Goal: Information Seeking & Learning: Learn about a topic

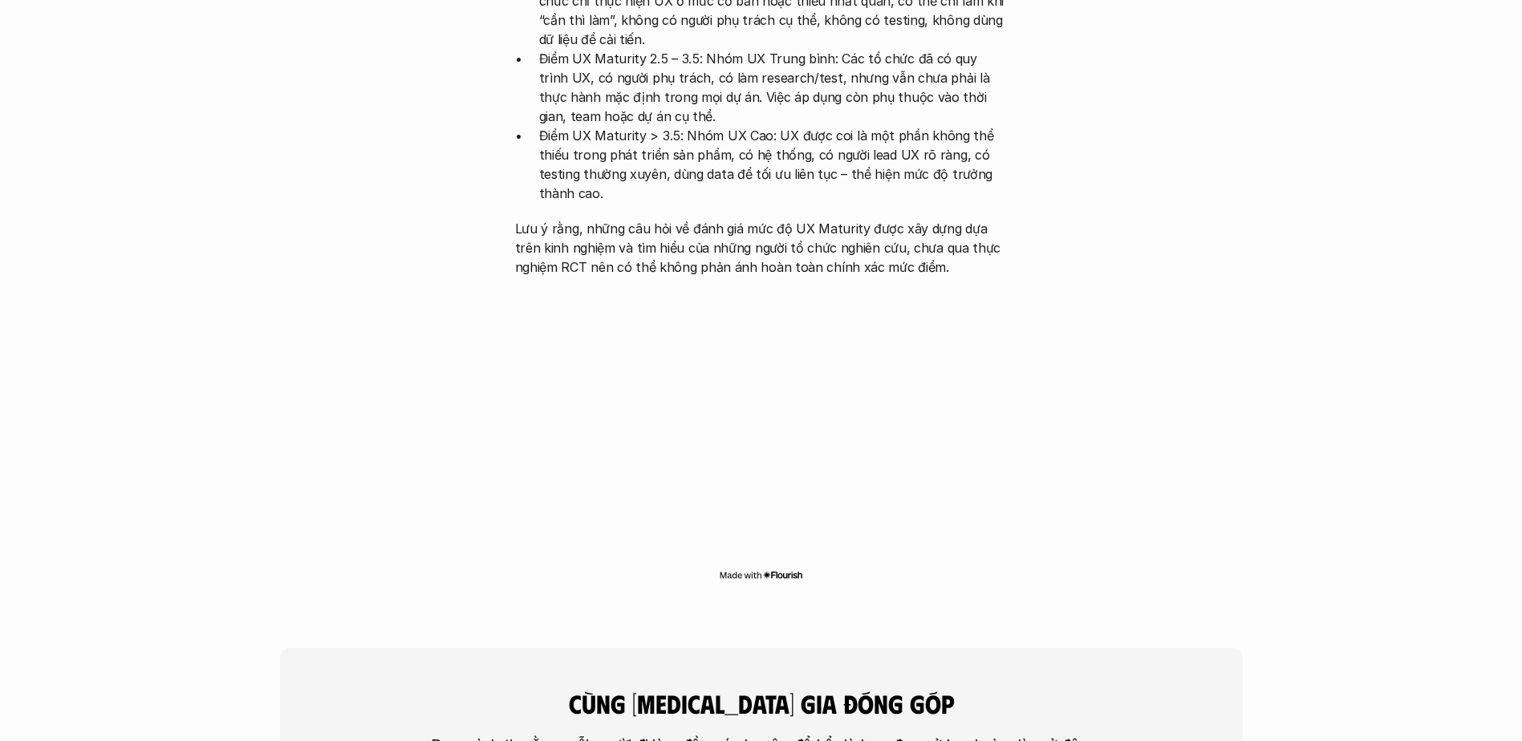
scroll to position [2808, 0]
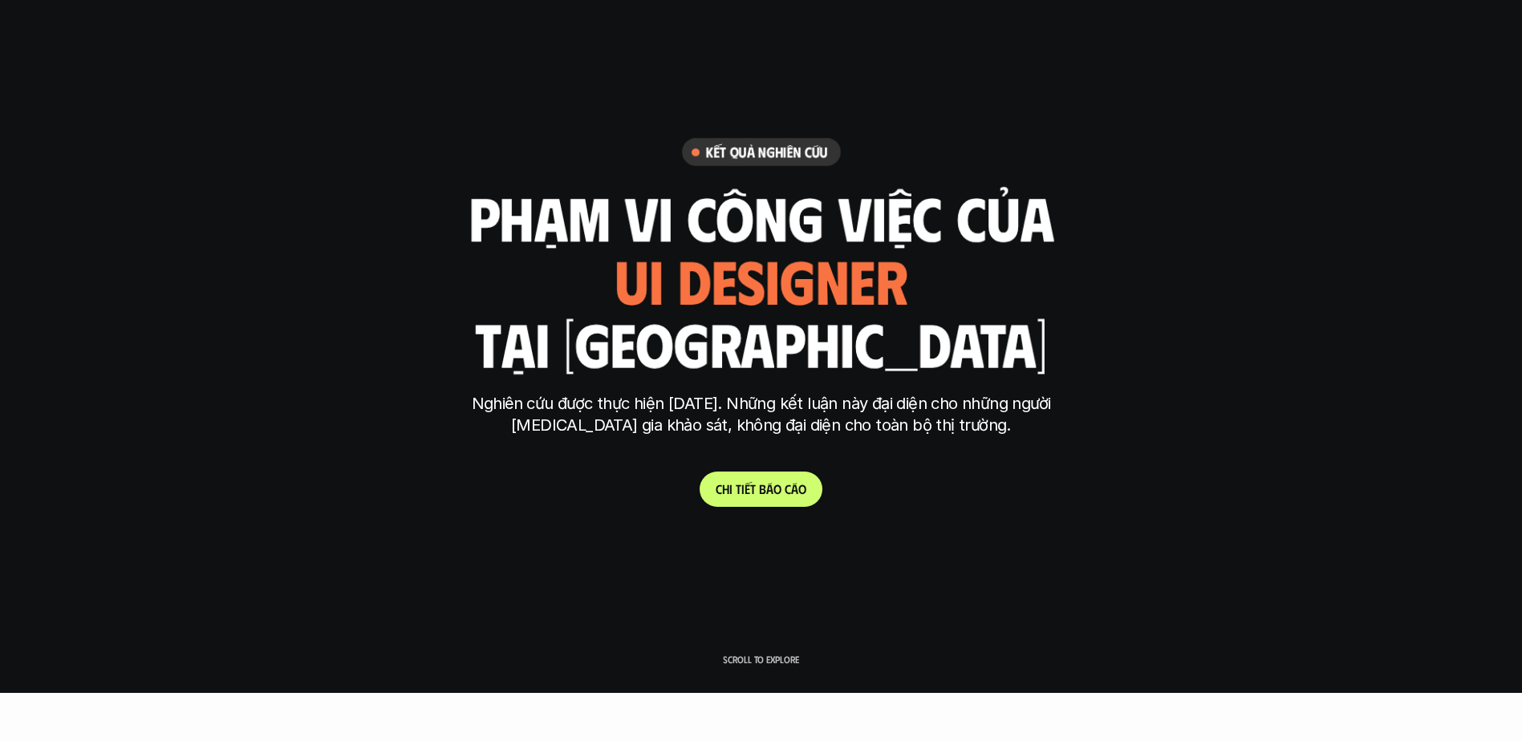
click at [771, 440] on link "C h i t i ế t b á o c á o" at bounding box center [760, 489] width 123 height 35
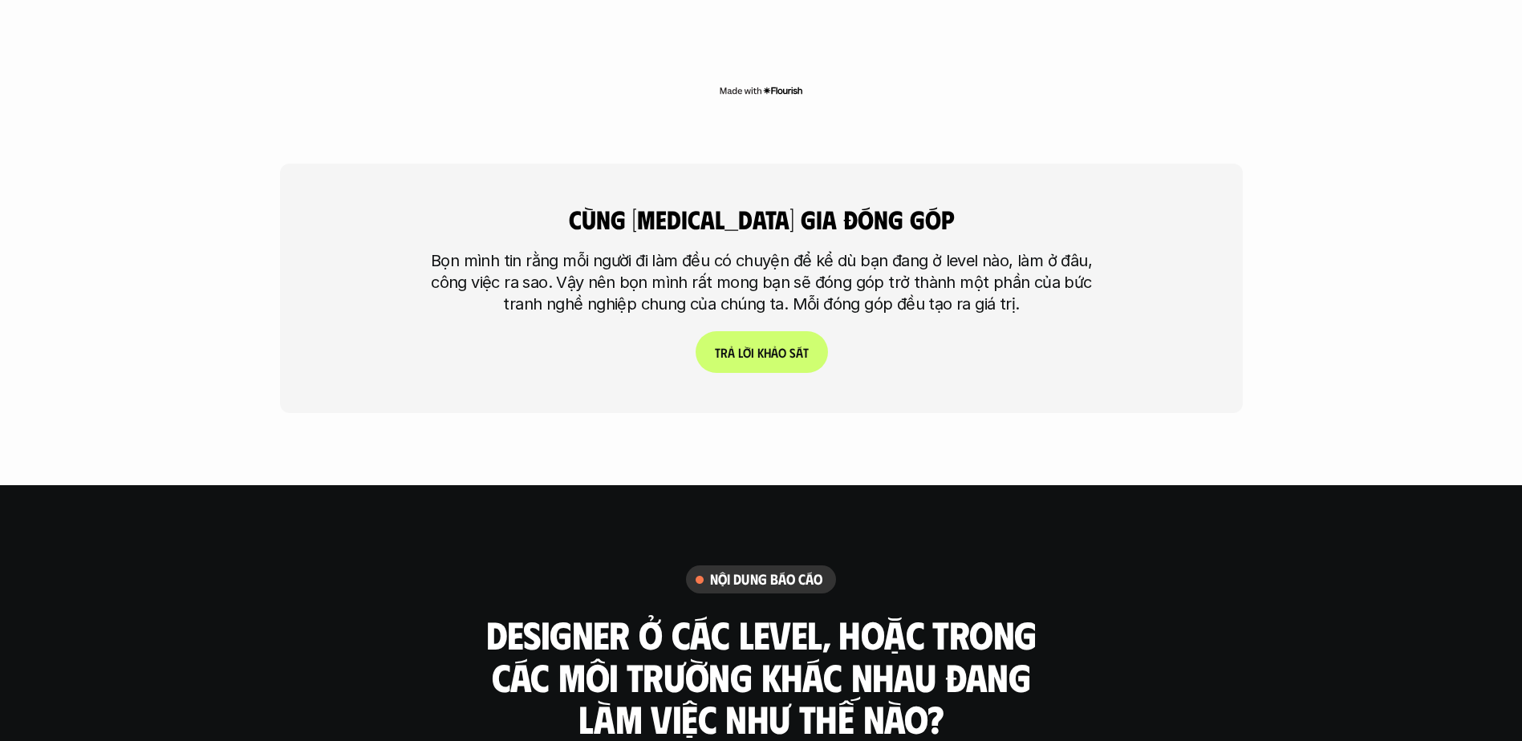
scroll to position [4419, 0]
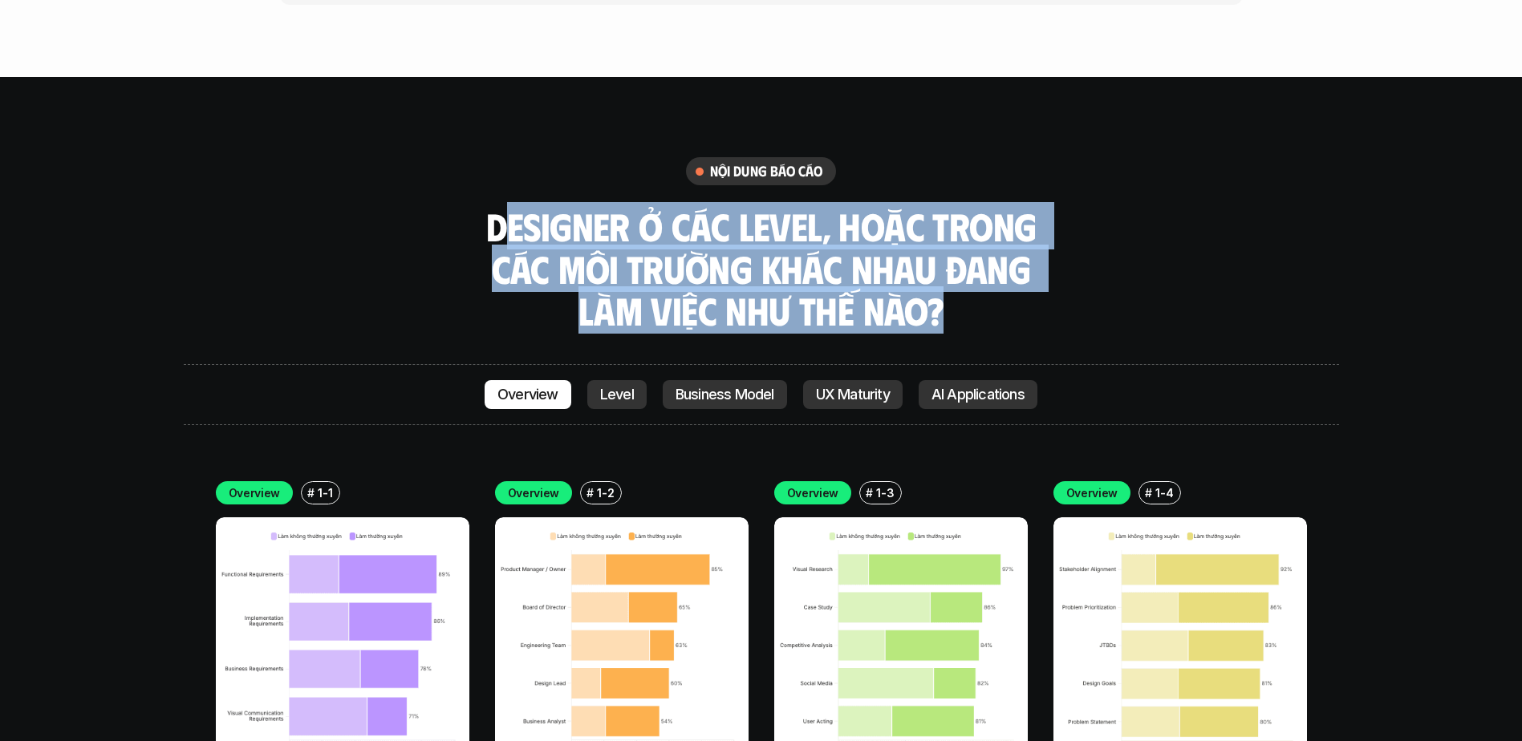
drag, startPoint x: 549, startPoint y: 168, endPoint x: 938, endPoint y: 244, distance: 395.5
click at [938, 244] on h3 "Designer ở các level, hoặc trong các môi trường khác nhau đang làm việc như thế…" at bounding box center [761, 268] width 562 height 127
click at [292, 440] on img at bounding box center [342, 643] width 253 height 253
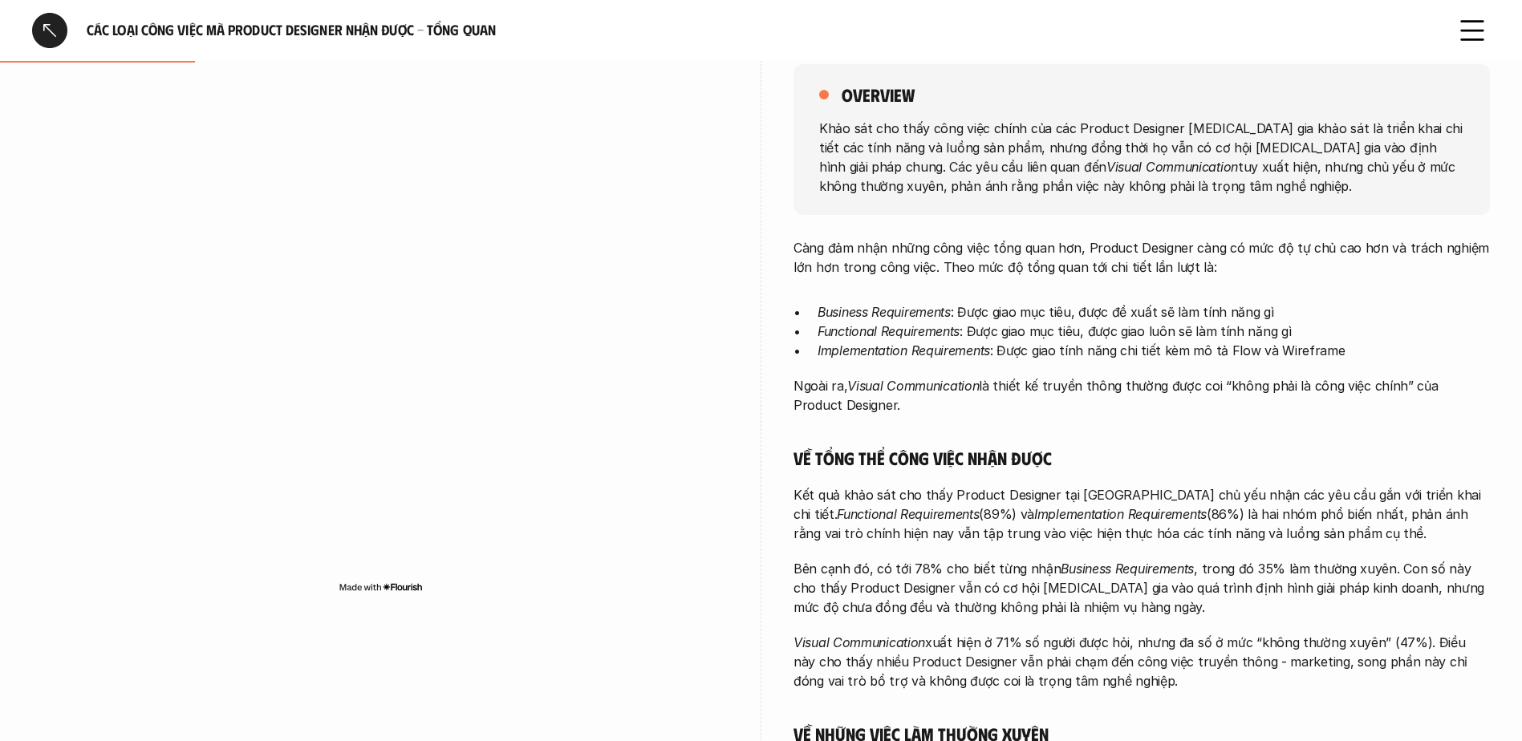
scroll to position [241, 0]
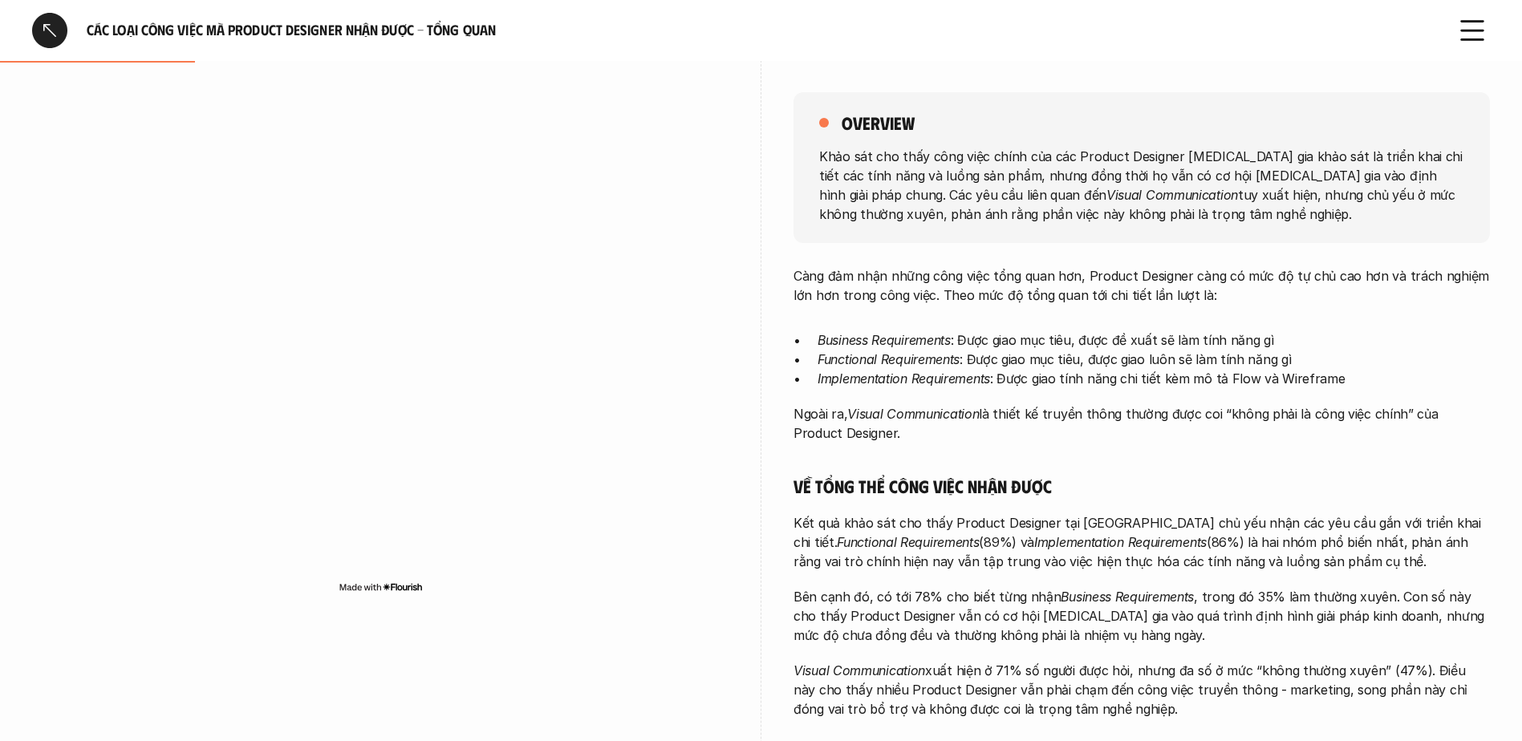
click at [913, 404] on p "Ngoài ra, Visual Communication là thiết kế truyền thông thường được coi “không …" at bounding box center [1141, 423] width 696 height 39
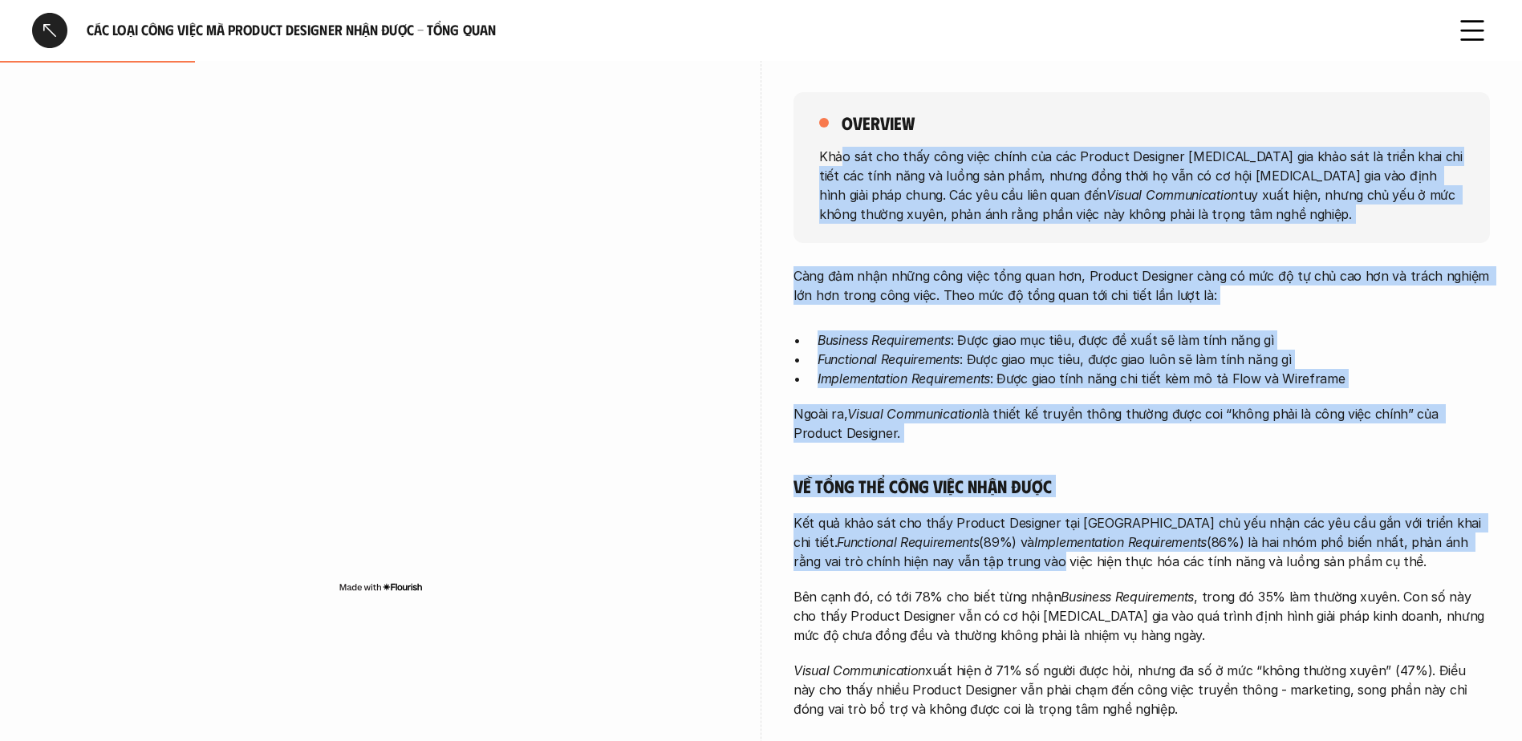
drag, startPoint x: 843, startPoint y: 154, endPoint x: 997, endPoint y: 566, distance: 440.1
click at [996, 440] on div "overview Khảo sát cho thấy công việc chính của các Product Designer [MEDICAL_DA…" at bounding box center [1141, 520] width 696 height 936
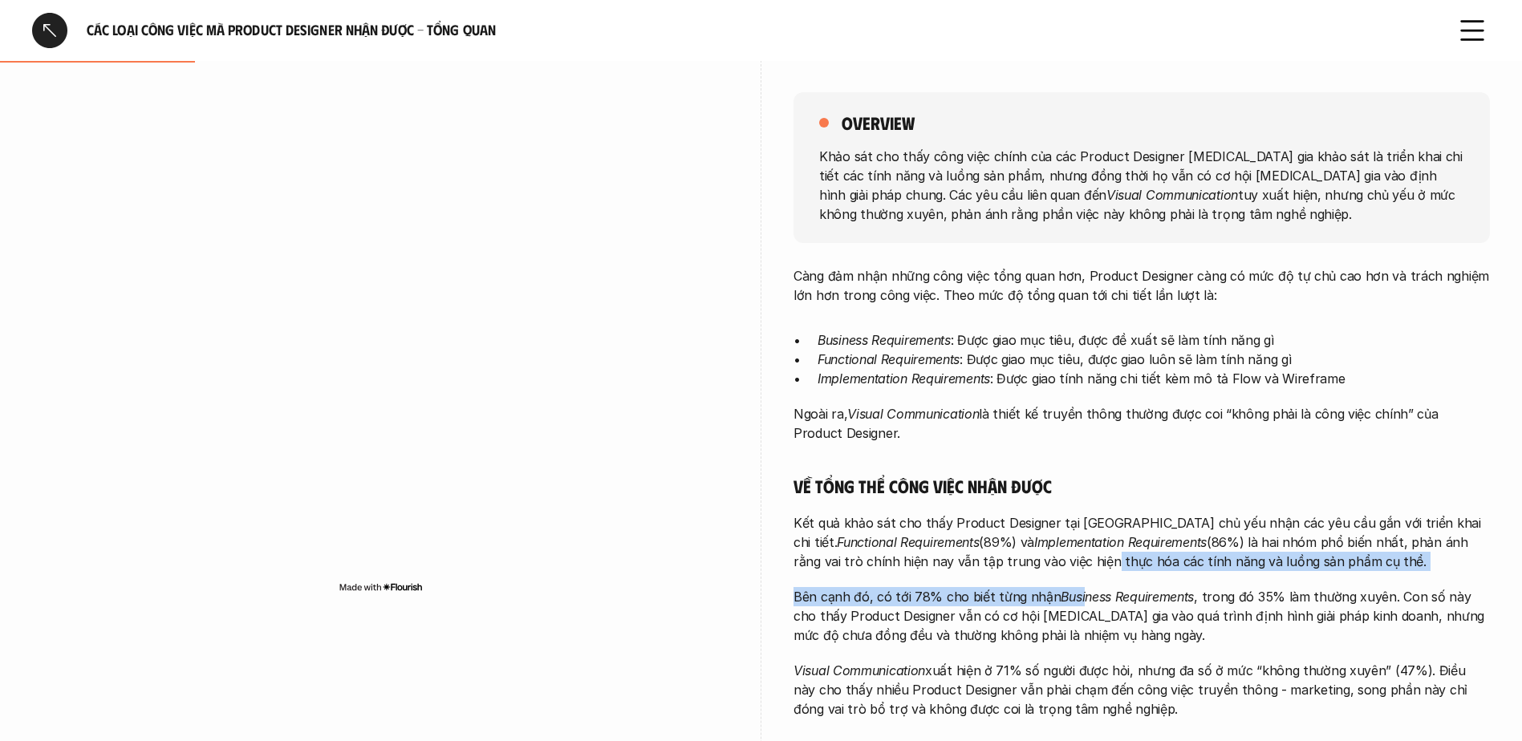
drag, startPoint x: 997, startPoint y: 566, endPoint x: 1085, endPoint y: 590, distance: 90.5
click at [996, 440] on div "Càng đảm nhận những công việc tổng quan hơn, Product Designer càng có mức độ tự…" at bounding box center [1141, 602] width 696 height 673
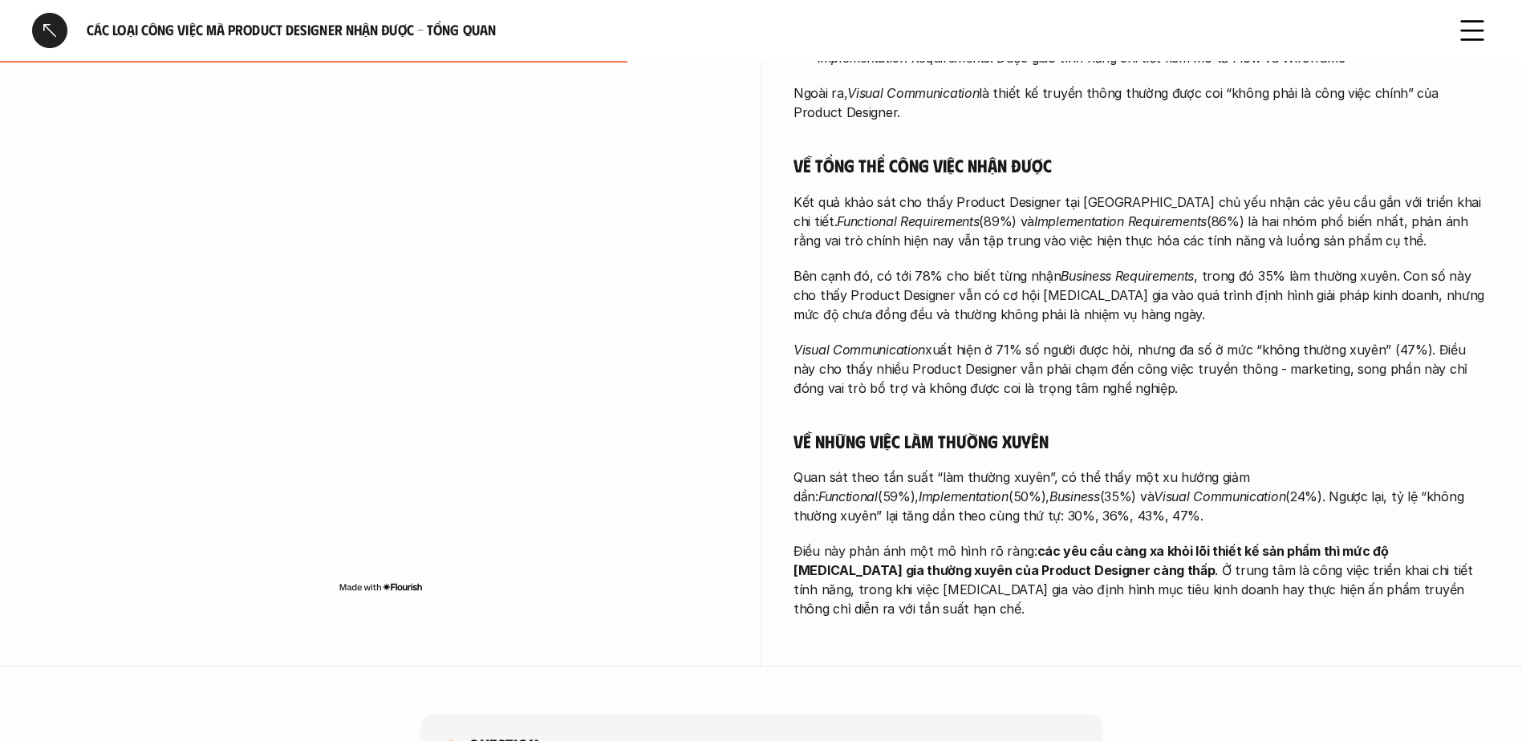
click at [996, 440] on div "overview Khảo sát cho thấy công việc chính của các Product Designer [MEDICAL_DA…" at bounding box center [1141, 199] width 696 height 936
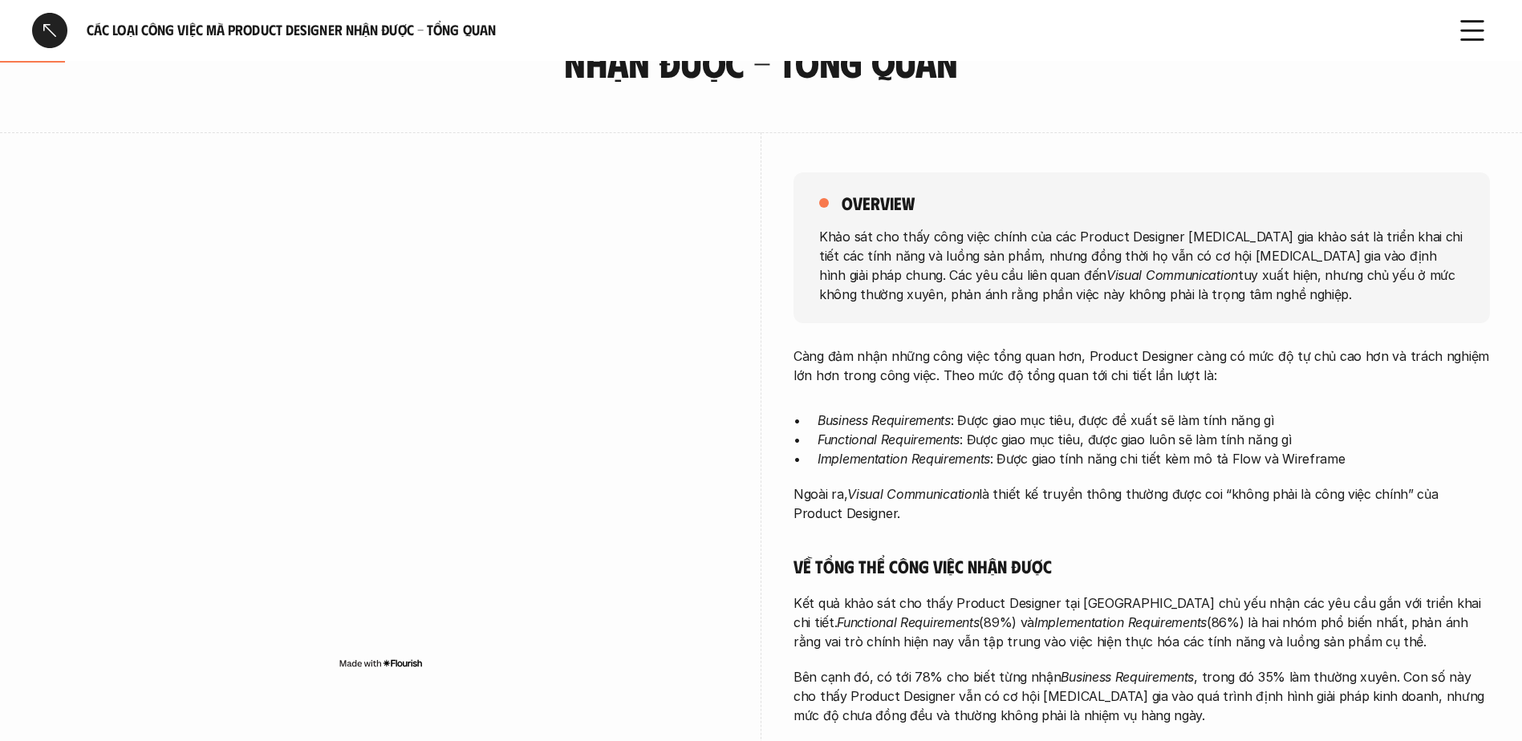
scroll to position [0, 0]
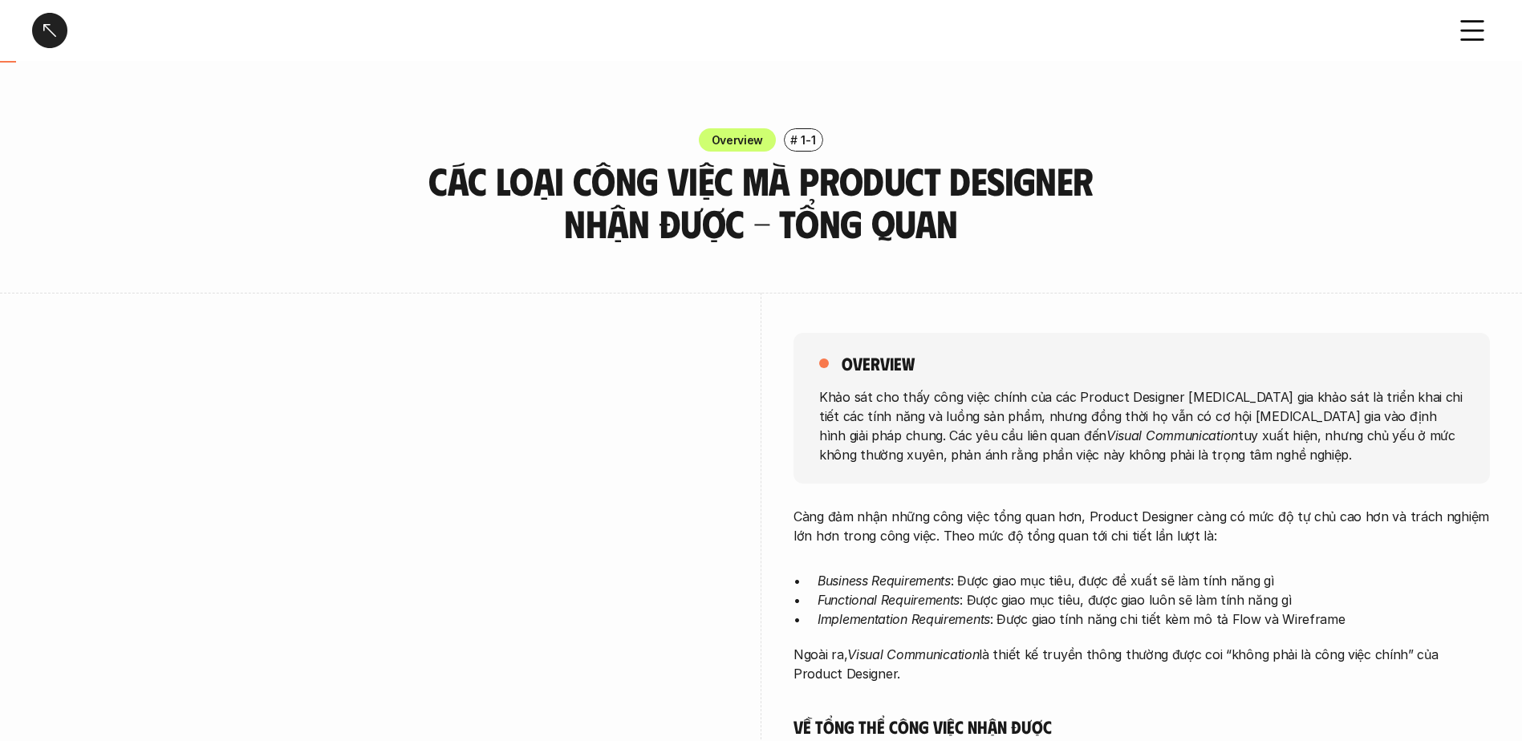
click at [996, 440] on p "Càng đảm nhận những công việc tổng quan hơn, Product Designer càng có mức độ tự…" at bounding box center [1141, 526] width 696 height 39
drag, startPoint x: 846, startPoint y: 360, endPoint x: 1171, endPoint y: 466, distance: 341.7
click at [996, 440] on div "overview Khảo sát cho thấy công việc chính của các Product Designer [MEDICAL_DA…" at bounding box center [1141, 408] width 696 height 151
drag, startPoint x: 840, startPoint y: 360, endPoint x: 1170, endPoint y: 471, distance: 348.5
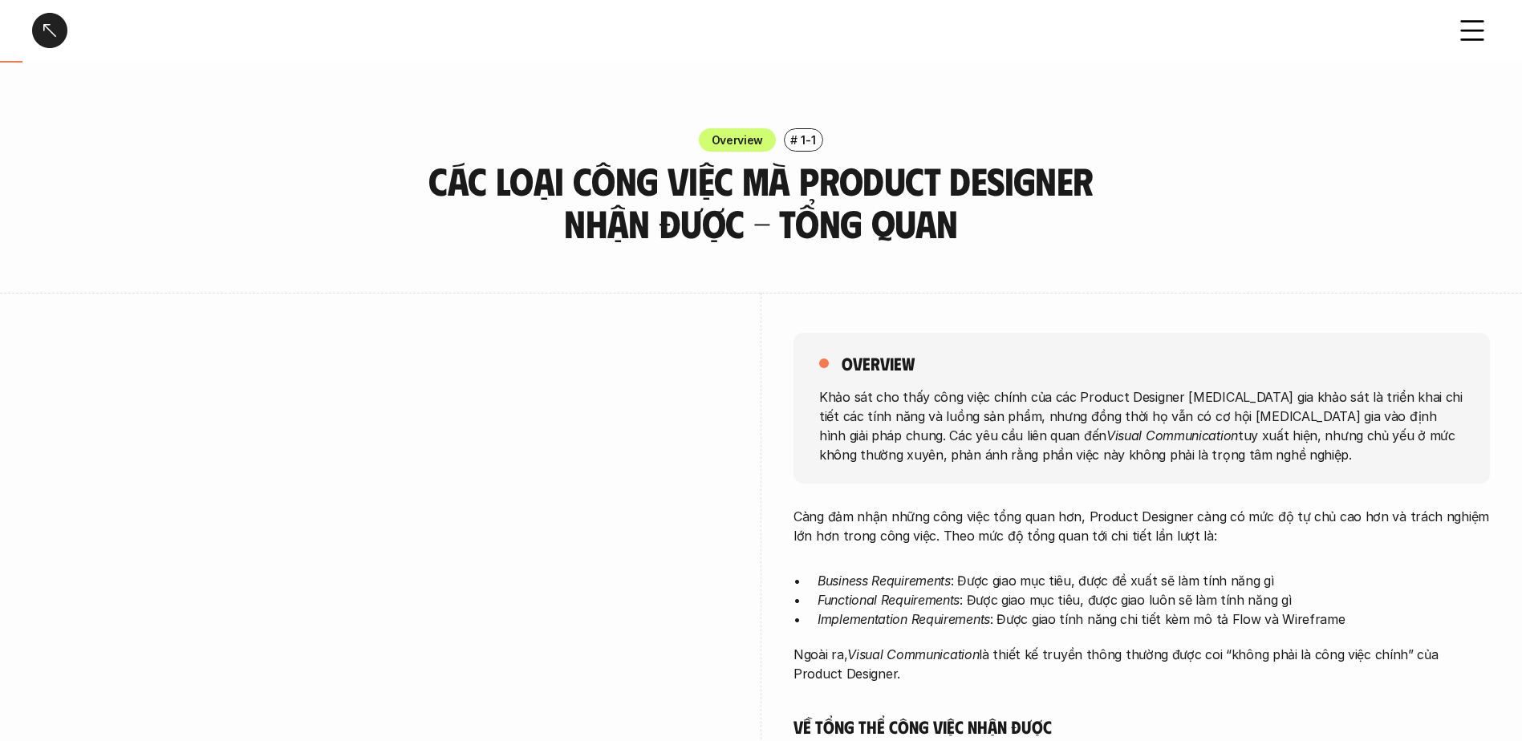
click at [996, 440] on div "overview Khảo sát cho thấy công việc chính của các Product Designer [MEDICAL_DA…" at bounding box center [1141, 408] width 696 height 151
